Goal: Task Accomplishment & Management: Manage account settings

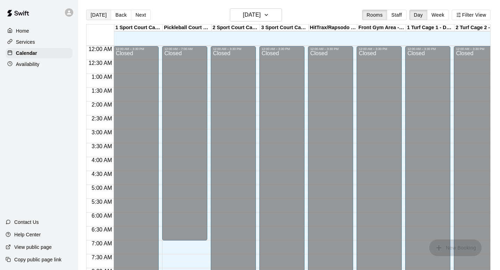
scroll to position [414, 0]
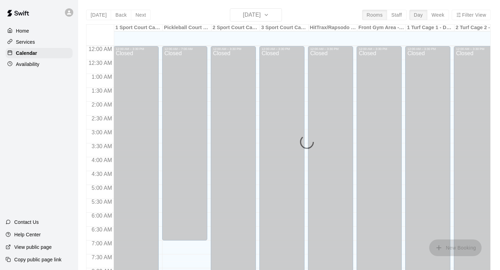
scroll to position [414, 0]
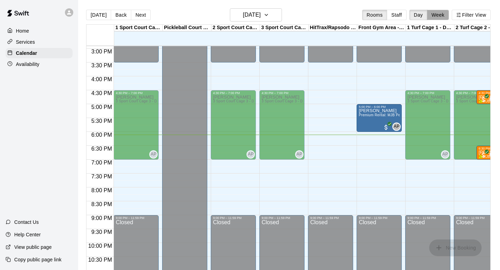
click at [439, 18] on button "Week" at bounding box center [438, 15] width 22 height 10
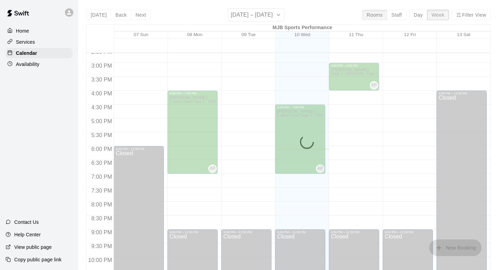
scroll to position [405, 0]
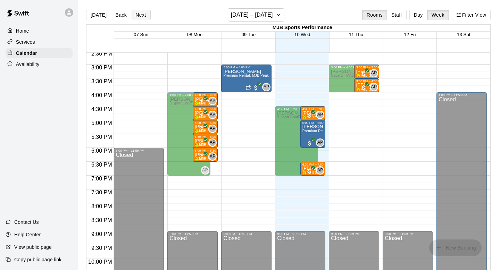
click at [141, 16] on button "Next" at bounding box center [140, 15] width 19 height 10
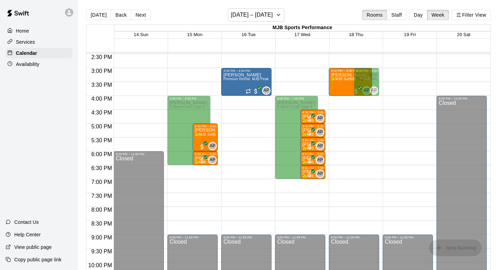
scroll to position [401, 0]
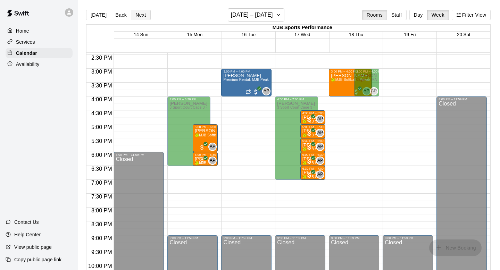
click at [140, 14] on button "Next" at bounding box center [140, 15] width 19 height 10
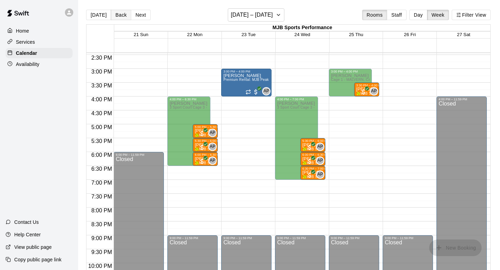
click at [118, 15] on button "Back" at bounding box center [121, 15] width 20 height 10
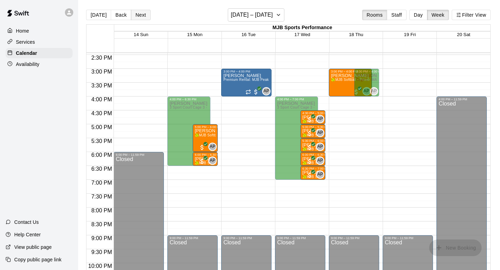
click at [141, 17] on button "Next" at bounding box center [140, 15] width 19 height 10
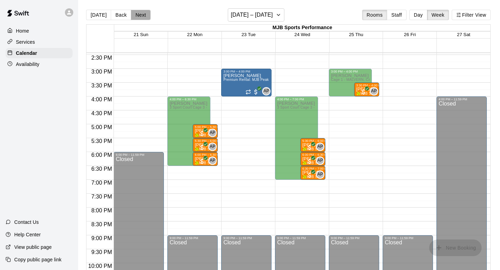
click at [135, 15] on button "Next" at bounding box center [140, 15] width 19 height 10
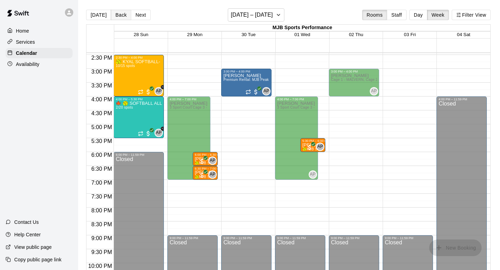
click at [121, 16] on button "Back" at bounding box center [121, 15] width 20 height 10
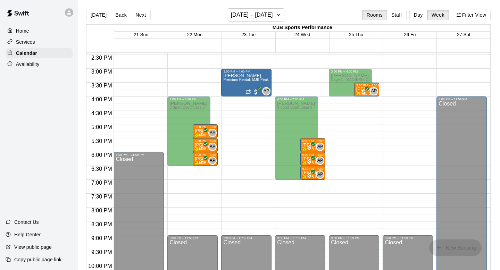
click at [29, 65] on p "Availability" at bounding box center [28, 64] width 24 height 7
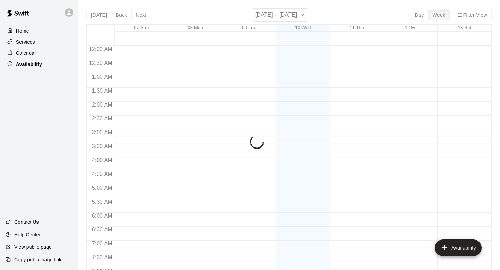
scroll to position [435, 0]
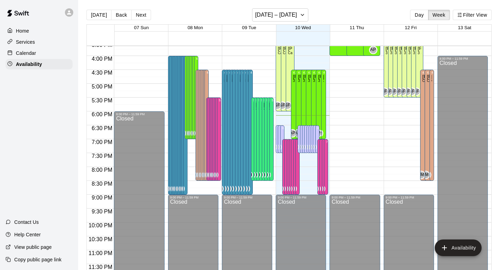
click at [32, 53] on p "Calendar" at bounding box center [26, 53] width 20 height 7
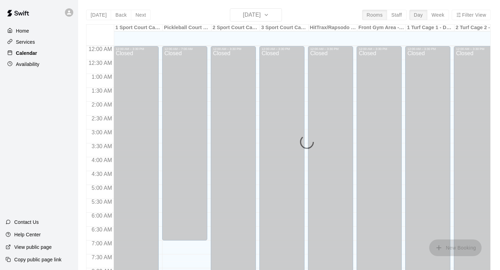
scroll to position [414, 0]
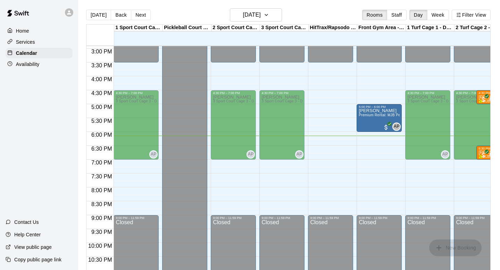
click at [439, 15] on button "Week" at bounding box center [438, 15] width 22 height 10
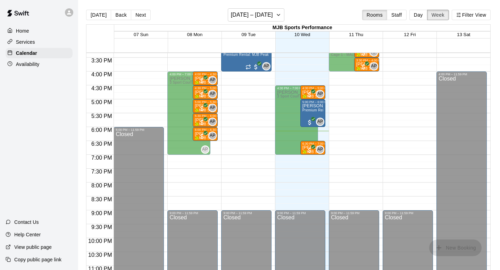
scroll to position [419, 0]
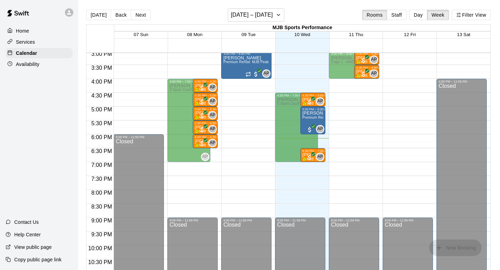
click at [143, 13] on button "Next" at bounding box center [140, 15] width 19 height 10
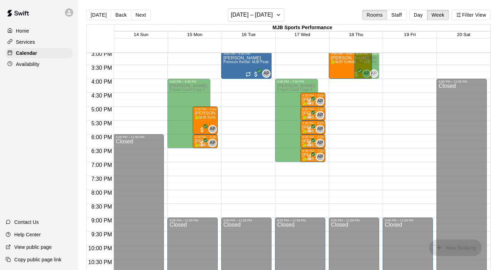
scroll to position [428, 0]
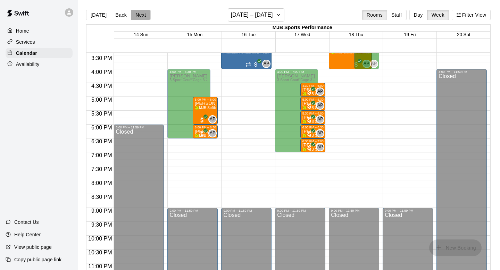
click at [140, 16] on button "Next" at bounding box center [140, 15] width 19 height 10
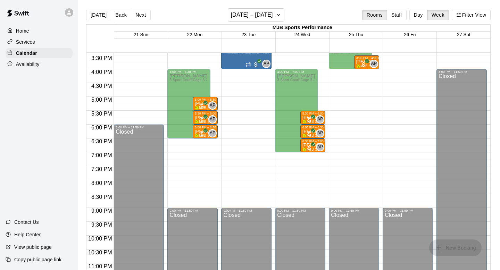
click at [138, 16] on button "Next" at bounding box center [140, 15] width 19 height 10
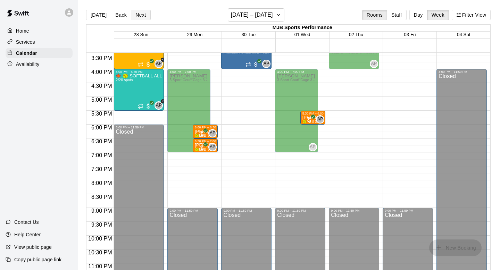
click at [137, 15] on button "Next" at bounding box center [140, 15] width 19 height 10
click at [138, 17] on button "Next" at bounding box center [140, 15] width 19 height 10
click at [133, 13] on button "Next" at bounding box center [140, 15] width 19 height 10
click at [140, 14] on button "Next" at bounding box center [140, 15] width 19 height 10
click at [137, 13] on button "Next" at bounding box center [140, 15] width 19 height 10
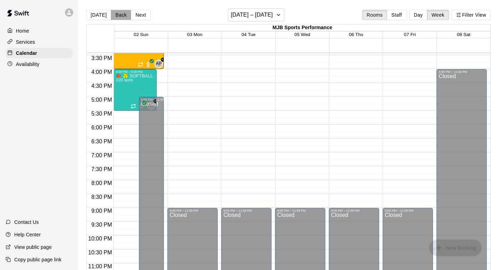
click at [114, 14] on button "Back" at bounding box center [121, 15] width 20 height 10
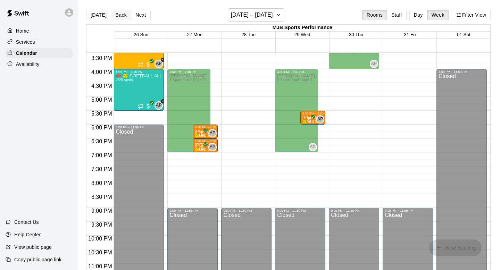
click at [113, 14] on button "Back" at bounding box center [121, 15] width 20 height 10
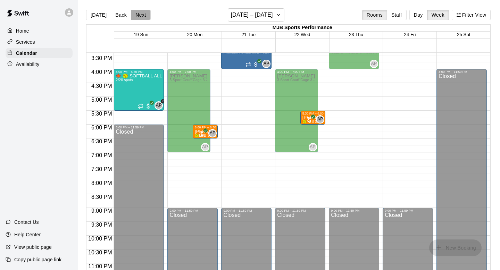
click at [143, 16] on button "Next" at bounding box center [140, 15] width 19 height 10
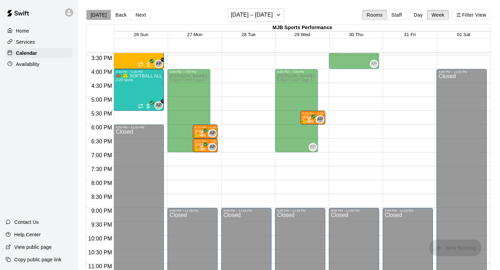
click at [98, 15] on button "[DATE]" at bounding box center [98, 15] width 25 height 10
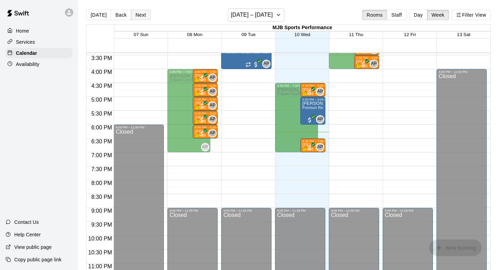
click at [136, 15] on button "Next" at bounding box center [140, 15] width 19 height 10
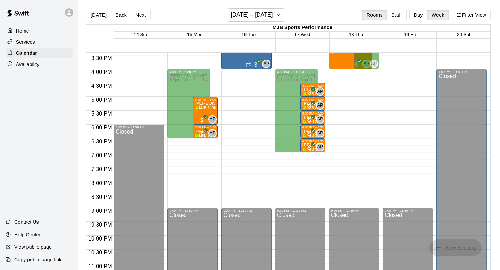
click at [139, 15] on button "Next" at bounding box center [140, 15] width 19 height 10
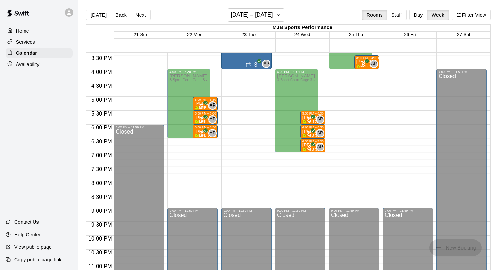
click at [32, 65] on p "Availability" at bounding box center [28, 64] width 24 height 7
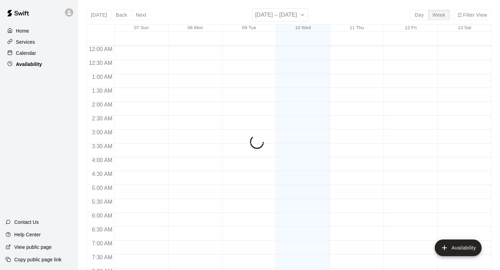
scroll to position [435, 0]
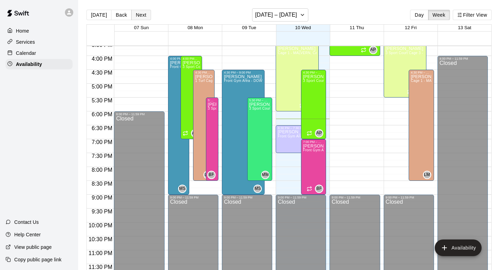
click at [143, 15] on button "Next" at bounding box center [140, 15] width 19 height 10
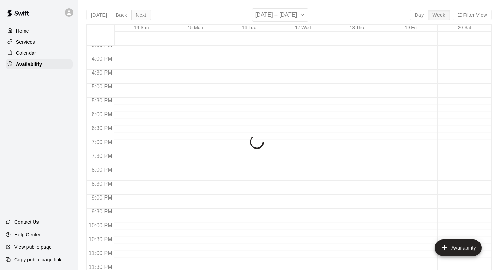
click at [143, 15] on button "Next" at bounding box center [140, 15] width 19 height 10
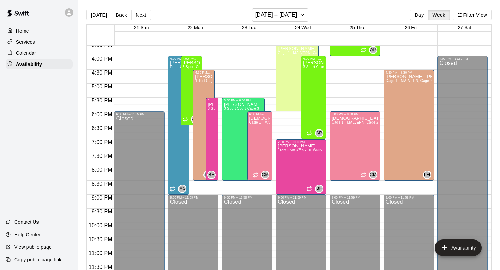
click at [312, 78] on div "Alexa Peterson 3 Sport Court Cage 3 - DOWNINGTOWN, 2 Sport Court Cage 2 - DOWNI…" at bounding box center [313, 195] width 21 height 270
click at [310, 67] on icon "edit" at bounding box center [310, 67] width 6 height 6
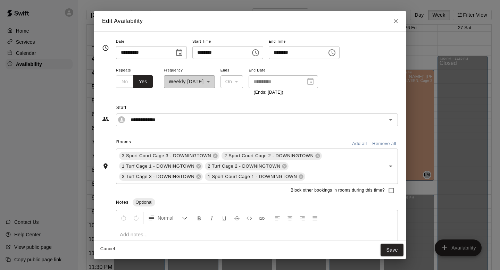
click at [280, 52] on input "********" at bounding box center [295, 52] width 53 height 13
type input "********"
click at [393, 249] on button "Save" at bounding box center [391, 250] width 23 height 13
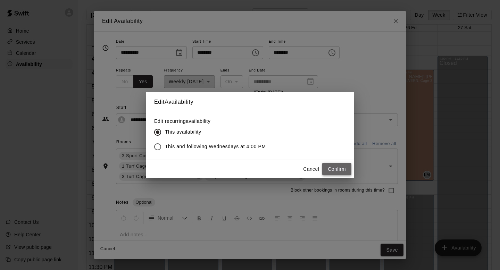
click at [335, 169] on button "Confirm" at bounding box center [336, 169] width 29 height 13
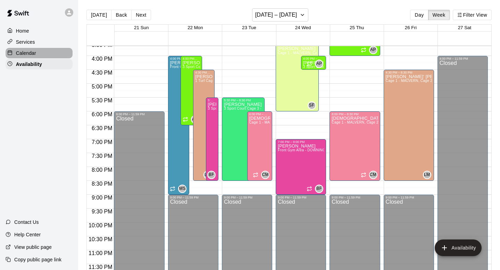
click at [35, 51] on p "Calendar" at bounding box center [26, 53] width 20 height 7
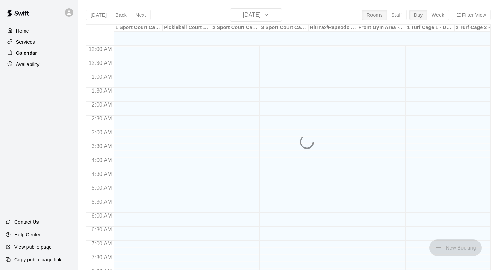
scroll to position [414, 0]
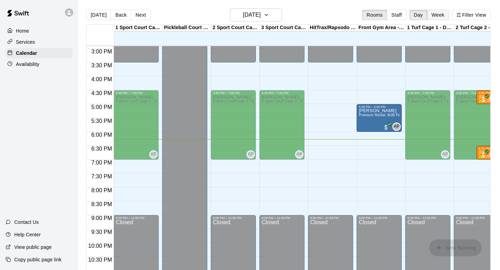
click at [440, 14] on button "Week" at bounding box center [438, 15] width 22 height 10
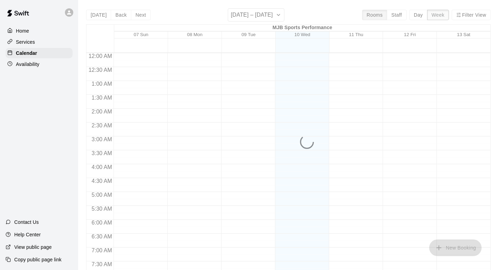
scroll to position [442, 0]
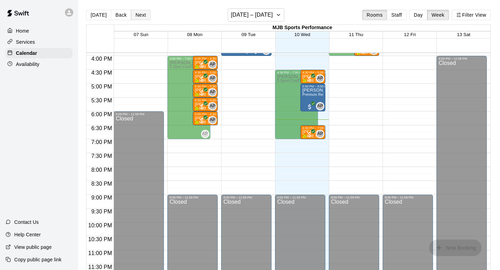
click at [141, 15] on button "Next" at bounding box center [140, 15] width 19 height 10
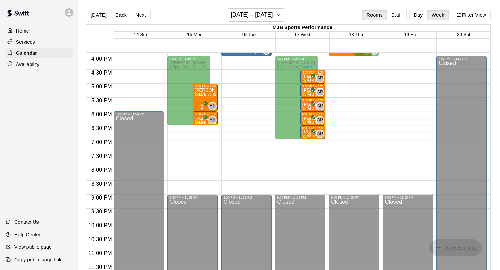
click at [141, 14] on button "Next" at bounding box center [140, 15] width 19 height 10
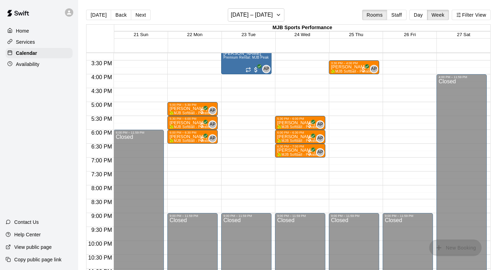
scroll to position [396, 0]
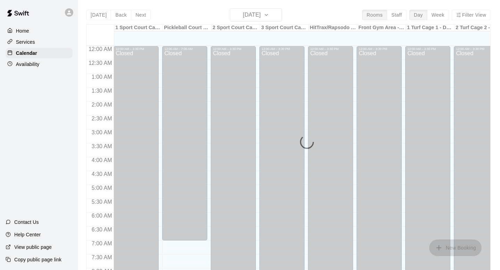
scroll to position [414, 0]
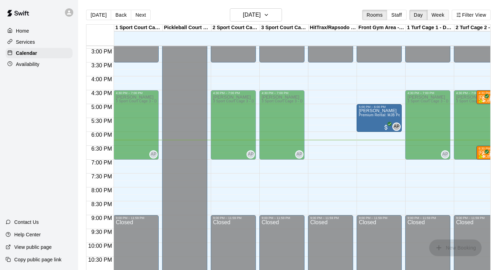
click at [439, 19] on button "Week" at bounding box center [438, 15] width 22 height 10
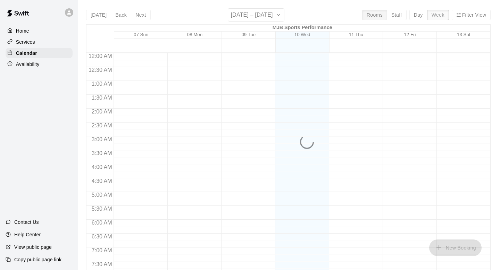
scroll to position [442, 0]
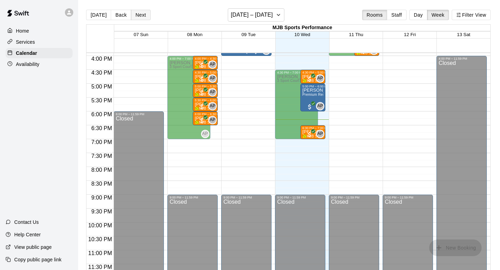
click at [142, 12] on button "Next" at bounding box center [140, 15] width 19 height 10
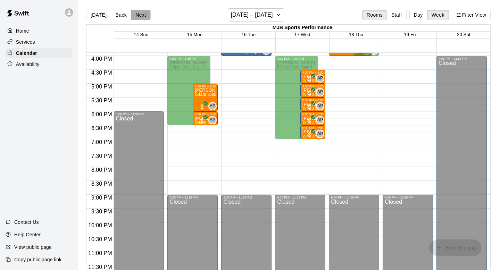
click at [143, 13] on button "Next" at bounding box center [140, 15] width 19 height 10
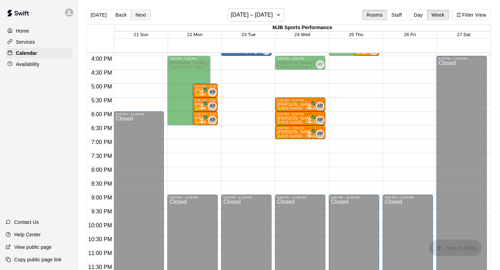
click at [142, 14] on button "Next" at bounding box center [140, 15] width 19 height 10
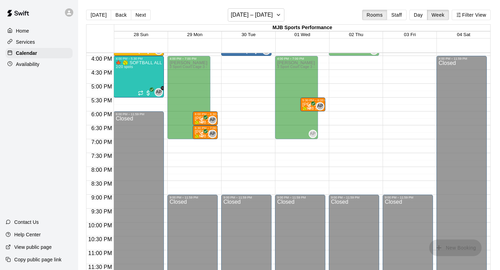
click at [37, 63] on p "Availability" at bounding box center [28, 64] width 24 height 7
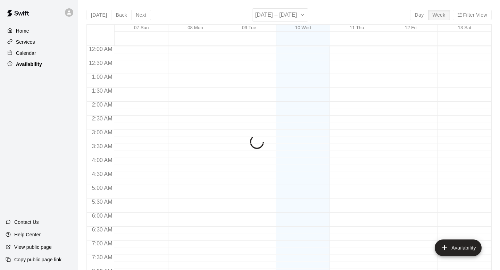
scroll to position [435, 0]
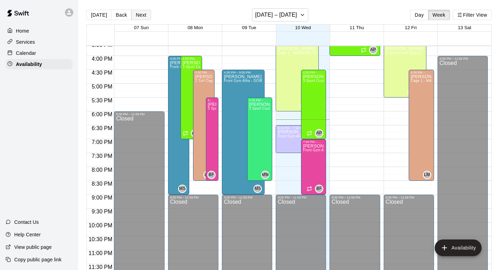
click at [141, 14] on button "Next" at bounding box center [140, 15] width 19 height 10
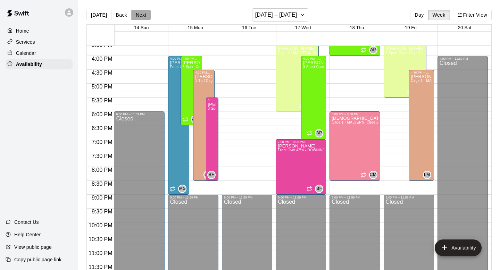
click at [141, 14] on button "Next" at bounding box center [140, 15] width 19 height 10
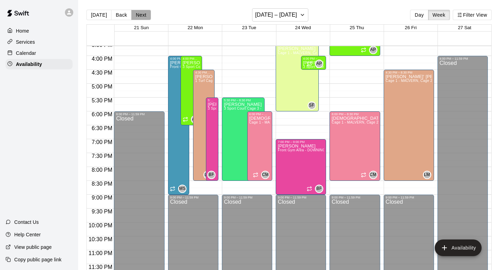
click at [141, 14] on button "Next" at bounding box center [140, 15] width 19 height 10
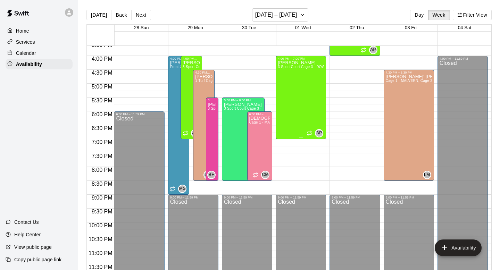
click at [303, 118] on div "Alexa Peterson 3 Sport Court Cage 3 - DOWNINGTOWN, 2 Sport Court Cage 2 - DOWNI…" at bounding box center [301, 195] width 46 height 270
click at [284, 69] on icon "edit" at bounding box center [285, 67] width 6 height 6
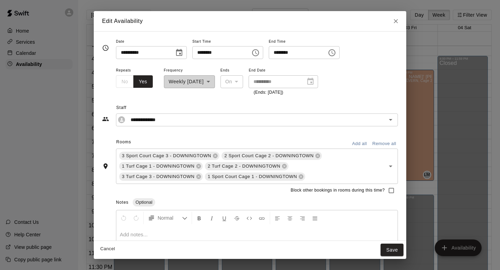
click at [281, 51] on input "********" at bounding box center [295, 52] width 53 height 13
type input "********"
click at [391, 249] on button "Save" at bounding box center [391, 250] width 23 height 13
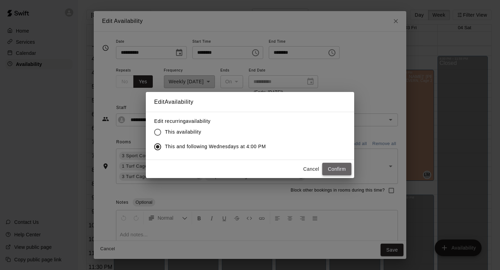
click at [337, 170] on button "Confirm" at bounding box center [336, 169] width 29 height 13
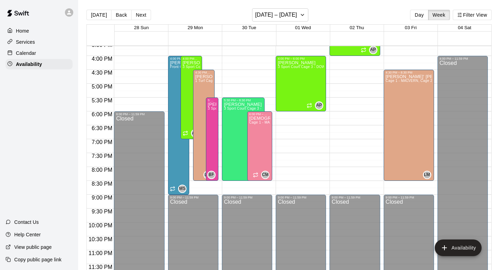
click at [27, 51] on p "Calendar" at bounding box center [26, 53] width 20 height 7
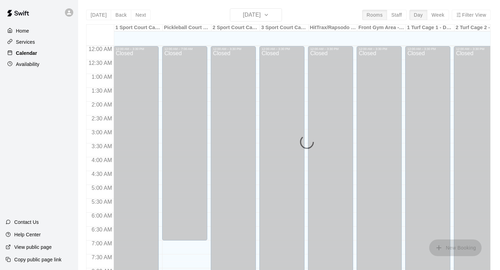
scroll to position [414, 0]
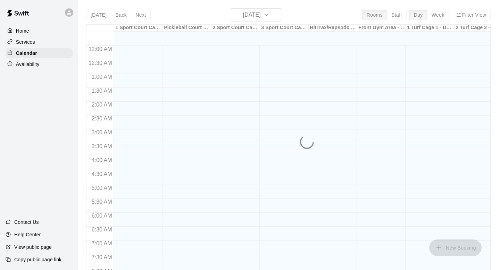
scroll to position [414, 0]
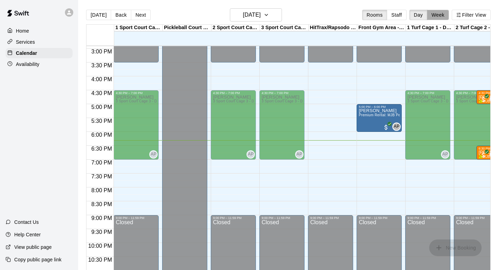
click at [439, 14] on button "Week" at bounding box center [438, 15] width 22 height 10
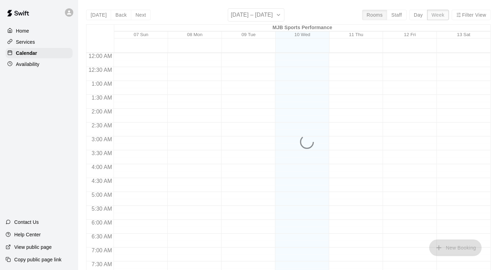
scroll to position [442, 0]
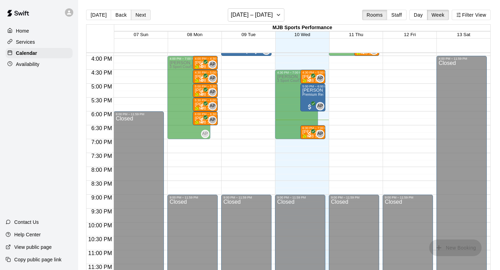
click at [139, 16] on button "Next" at bounding box center [140, 15] width 19 height 10
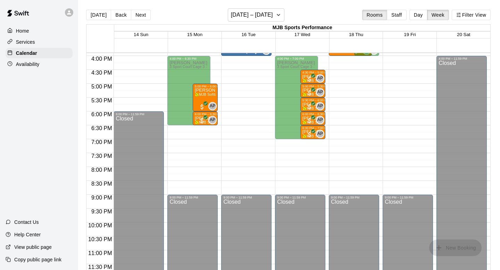
click at [139, 16] on button "Next" at bounding box center [140, 15] width 19 height 10
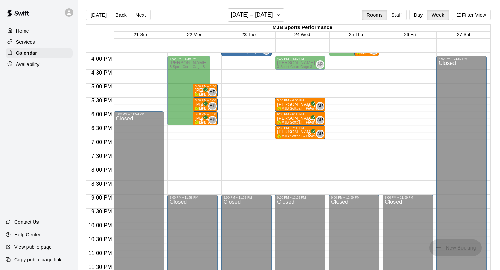
click at [139, 16] on button "Next" at bounding box center [140, 15] width 19 height 10
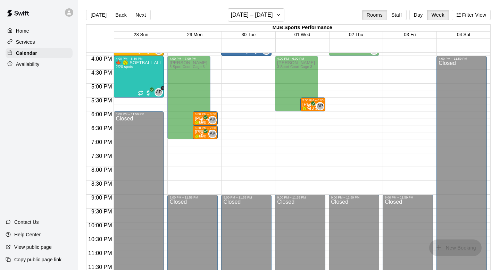
click at [139, 16] on button "Next" at bounding box center [140, 15] width 19 height 10
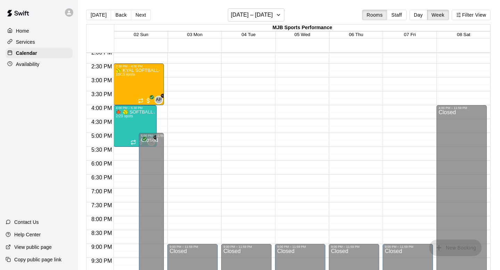
scroll to position [393, 0]
click at [123, 16] on button "Back" at bounding box center [121, 15] width 20 height 10
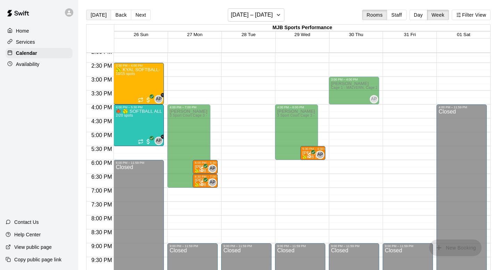
click at [101, 11] on button "[DATE]" at bounding box center [98, 15] width 25 height 10
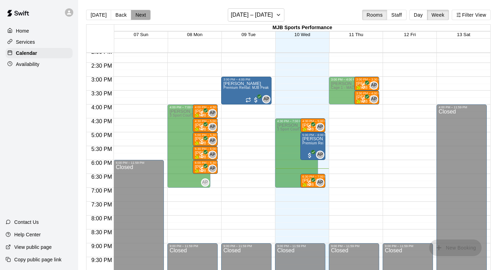
click at [141, 18] on button "Next" at bounding box center [140, 15] width 19 height 10
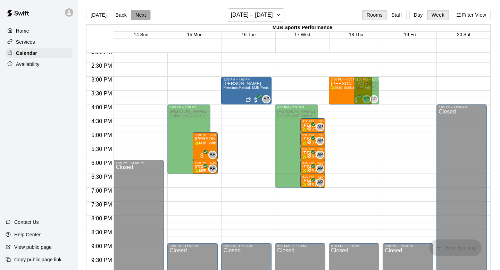
click at [139, 15] on button "Next" at bounding box center [140, 15] width 19 height 10
